Goal: Task Accomplishment & Management: Use online tool/utility

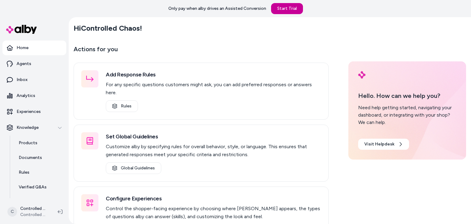
click at [282, 13] on link "Start Trial" at bounding box center [287, 8] width 32 height 11
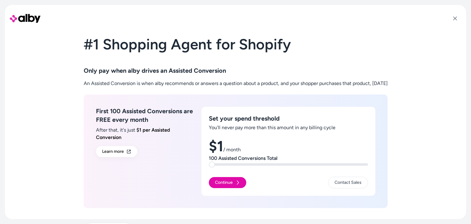
scroll to position [21, 0]
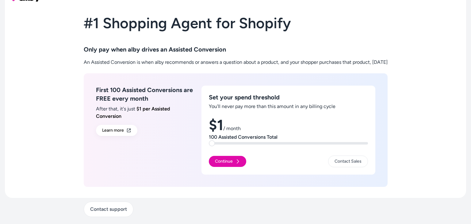
click at [209, 141] on span at bounding box center [212, 143] width 6 height 6
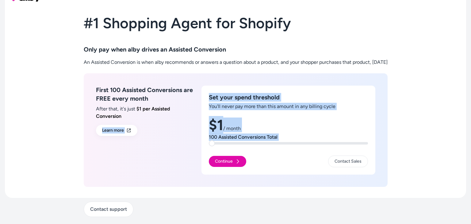
drag, startPoint x: 201, startPoint y: 145, endPoint x: 250, endPoint y: 144, distance: 49.1
click at [251, 144] on div "First 100 Assisted Conversions are FREE every month After that, it's just $1 pe…" at bounding box center [236, 129] width 304 height 113
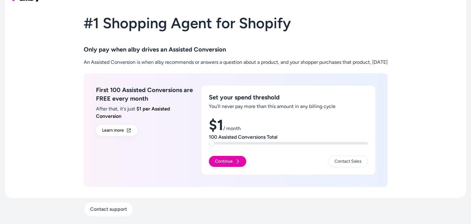
click at [259, 155] on div "Continue Contact Sales" at bounding box center [288, 159] width 159 height 15
click at [211, 159] on button "Continue" at bounding box center [227, 161] width 37 height 11
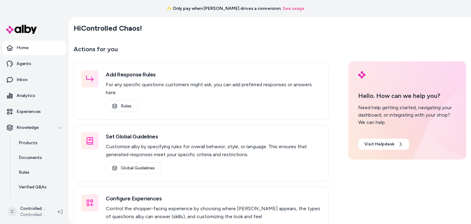
click at [46, 52] on link "Home" at bounding box center [34, 47] width 64 height 15
click at [40, 46] on link "Home" at bounding box center [34, 47] width 64 height 15
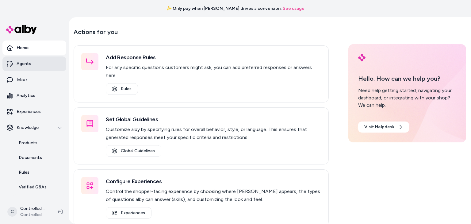
click at [22, 62] on p "Agents" at bounding box center [24, 64] width 15 height 6
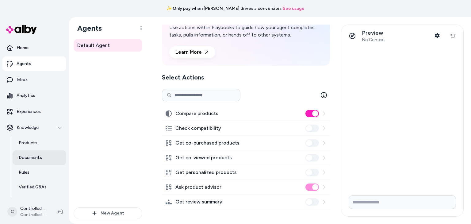
scroll to position [42, 0]
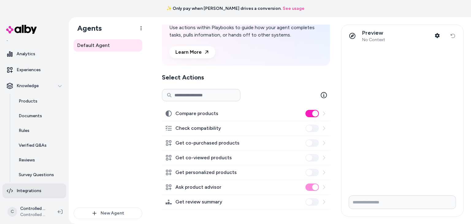
click at [29, 190] on p "Integrations" at bounding box center [29, 191] width 25 height 6
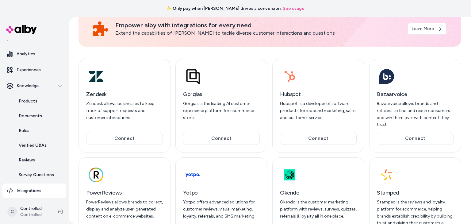
scroll to position [66, 0]
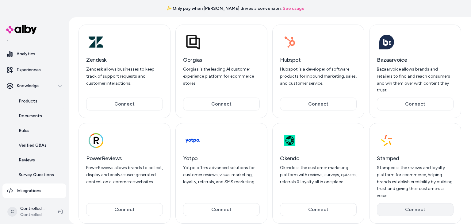
click at [390, 203] on button "Connect" at bounding box center [415, 209] width 77 height 13
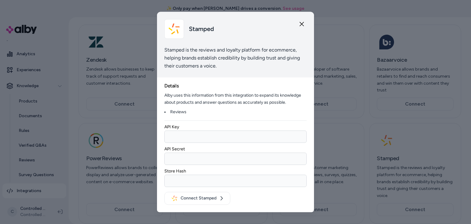
click at [233, 137] on input "API Key" at bounding box center [235, 137] width 142 height 12
click at [178, 150] on label "API Secret" at bounding box center [174, 149] width 21 height 5
click at [178, 153] on input "API Secret" at bounding box center [235, 159] width 142 height 12
click at [178, 150] on label "API Secret" at bounding box center [174, 149] width 21 height 5
click at [178, 153] on input "API Secret" at bounding box center [235, 159] width 142 height 12
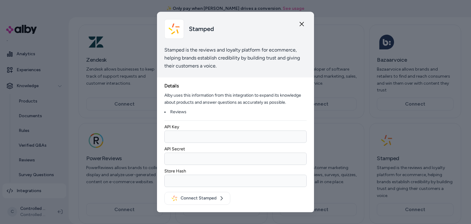
click at [211, 150] on div "API Secret" at bounding box center [235, 155] width 142 height 20
click at [214, 178] on input "Store Hash" at bounding box center [235, 181] width 142 height 12
click at [221, 167] on div "Store Hash" at bounding box center [235, 177] width 142 height 20
click at [187, 133] on input "API Key" at bounding box center [235, 137] width 142 height 12
paste input "**********"
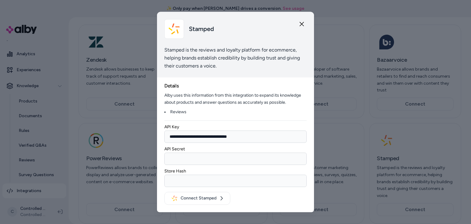
type input "**********"
click at [198, 160] on input "API Secret" at bounding box center [235, 159] width 142 height 12
paste input "**********"
type input "**********"
click at [186, 182] on input "Store Hash" at bounding box center [235, 181] width 142 height 12
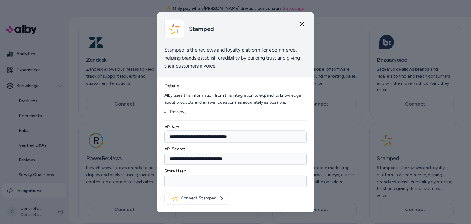
paste input "******"
type input "******"
click at [187, 198] on button "Connect Stamped" at bounding box center [197, 198] width 66 height 13
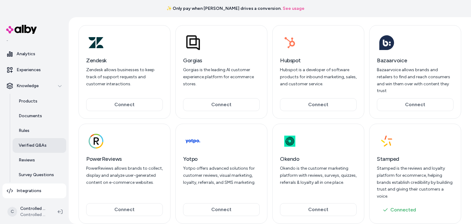
scroll to position [0, 0]
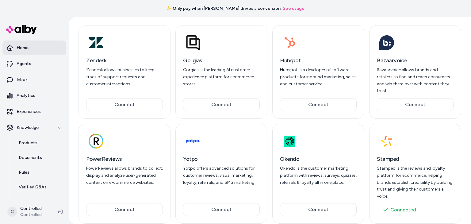
click at [44, 52] on link "Home" at bounding box center [34, 47] width 64 height 15
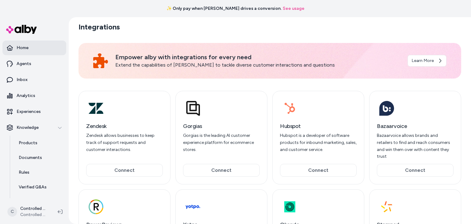
scroll to position [17, 0]
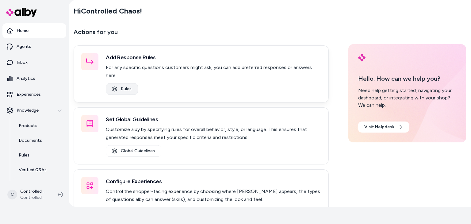
click at [120, 83] on link "Rules" at bounding box center [122, 89] width 32 height 12
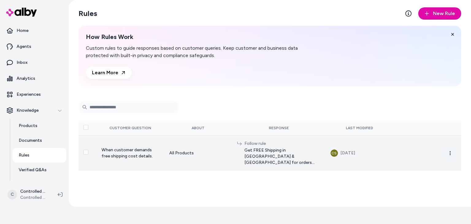
click at [450, 153] on icon "button" at bounding box center [450, 153] width 5 height 5
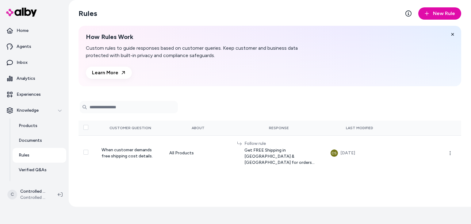
click at [381, 65] on div "How Rules Work Custom rules to guide responses based on customer queries. Keep …" at bounding box center [270, 56] width 383 height 60
click at [37, 49] on link "Agents" at bounding box center [34, 46] width 64 height 15
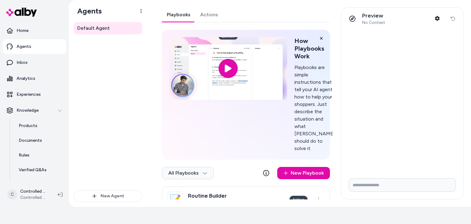
click at [374, 175] on form at bounding box center [402, 186] width 122 height 26
click at [372, 184] on input "Write your prompt here" at bounding box center [402, 184] width 107 height 13
click at [32, 59] on link "Inbox" at bounding box center [34, 62] width 64 height 15
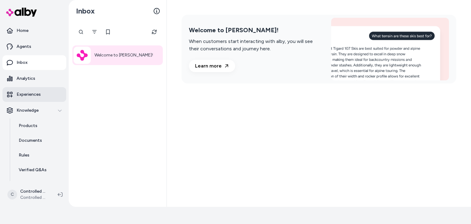
click at [25, 99] on link "Experiences" at bounding box center [34, 94] width 64 height 15
click at [38, 78] on link "Analytics" at bounding box center [34, 78] width 64 height 15
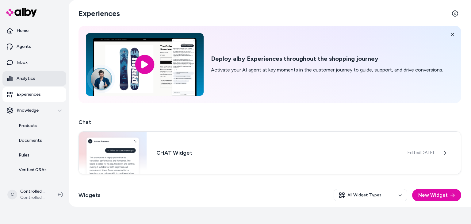
click at [38, 78] on link "Analytics" at bounding box center [34, 78] width 64 height 15
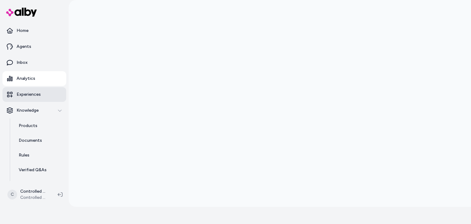
click at [45, 94] on link "Experiences" at bounding box center [34, 94] width 64 height 15
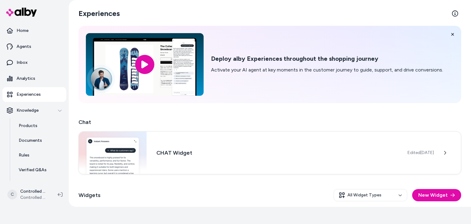
scroll to position [54, 0]
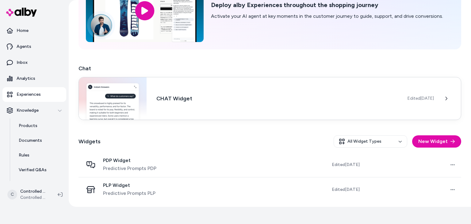
click at [413, 98] on span "Edited Aug 5, 2025" at bounding box center [421, 98] width 26 height 6
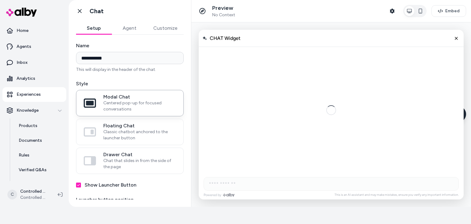
click at [131, 31] on button "Agent" at bounding box center [130, 28] width 36 height 12
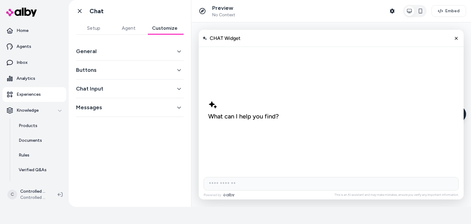
click at [169, 25] on button "Customize" at bounding box center [165, 28] width 38 height 12
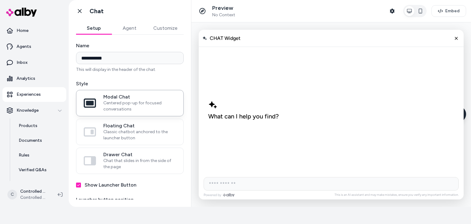
click at [90, 24] on button "Setup" at bounding box center [94, 28] width 36 height 12
click at [82, 14] on icon at bounding box center [80, 11] width 6 height 6
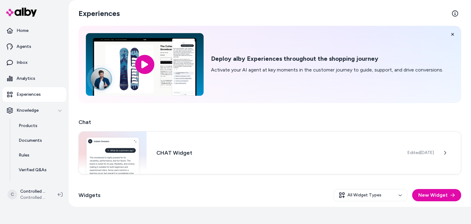
scroll to position [54, 0]
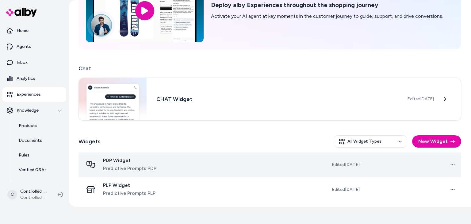
click at [279, 160] on td at bounding box center [237, 164] width 97 height 25
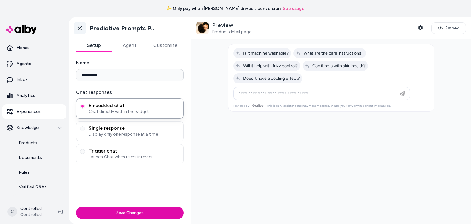
click at [82, 28] on icon at bounding box center [80, 28] width 6 height 6
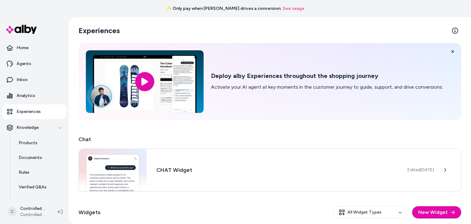
scroll to position [54, 0]
